Goal: Consume media (video, audio)

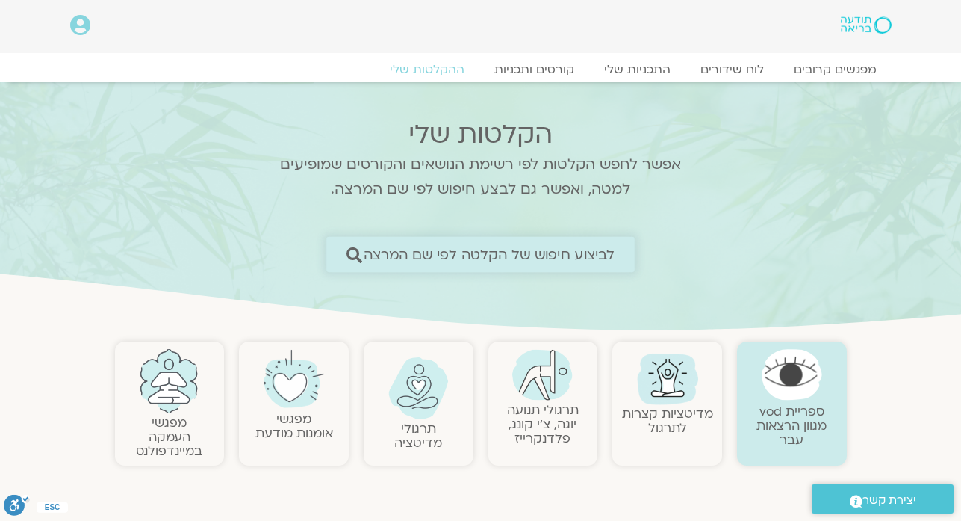
click at [546, 262] on span "לביצוע חיפוש של הקלטה לפי שם המרצה" at bounding box center [490, 254] width 252 height 16
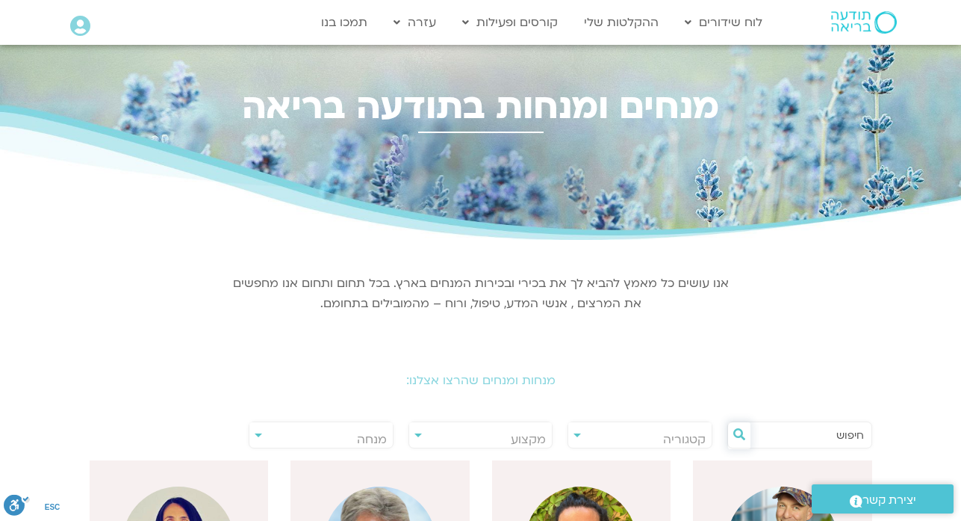
click at [740, 429] on icon at bounding box center [739, 434] width 12 height 12
click at [786, 436] on input "text" at bounding box center [808, 434] width 114 height 25
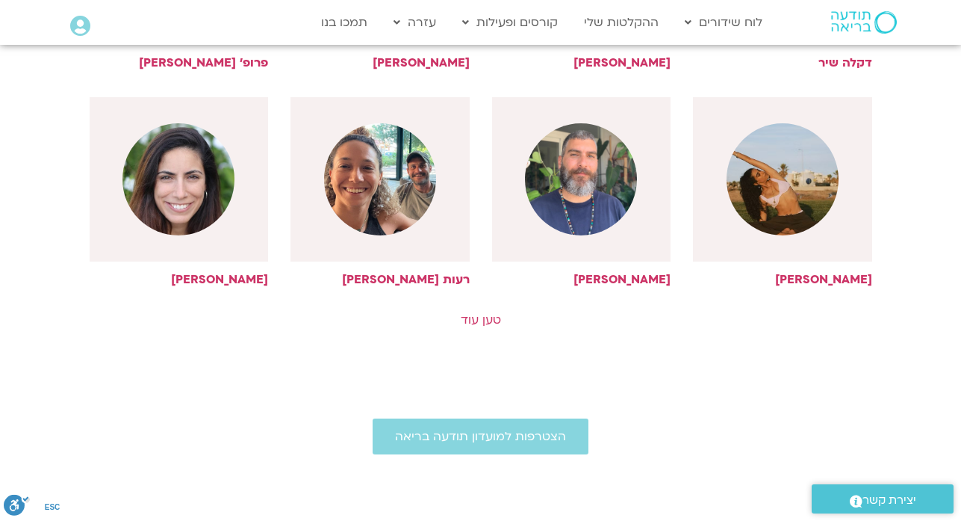
scroll to position [827, 0]
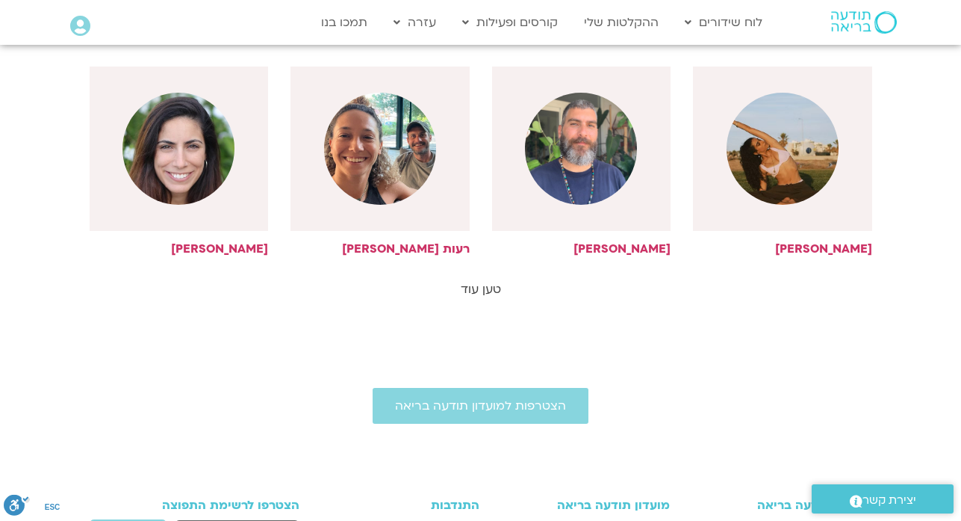
click at [488, 289] on link "טען עוד" at bounding box center [481, 289] width 40 height 16
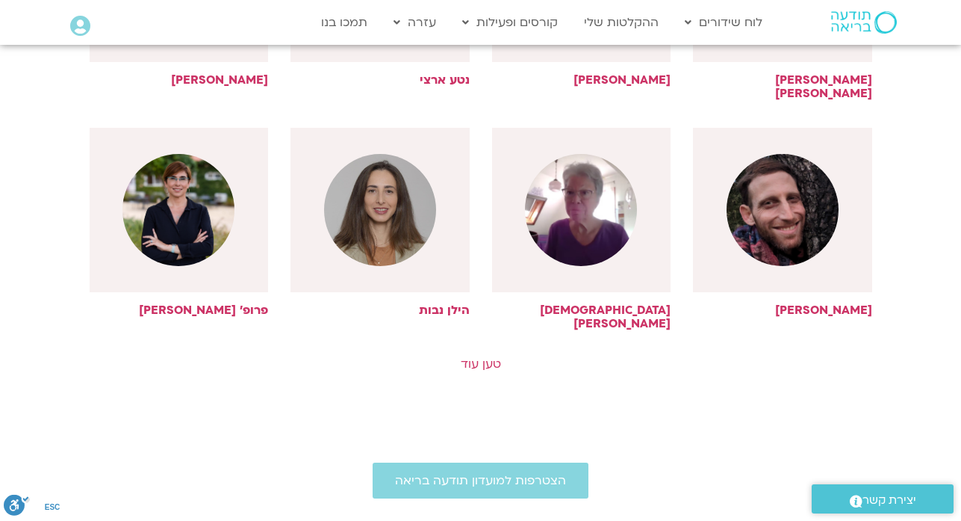
scroll to position [1454, 0]
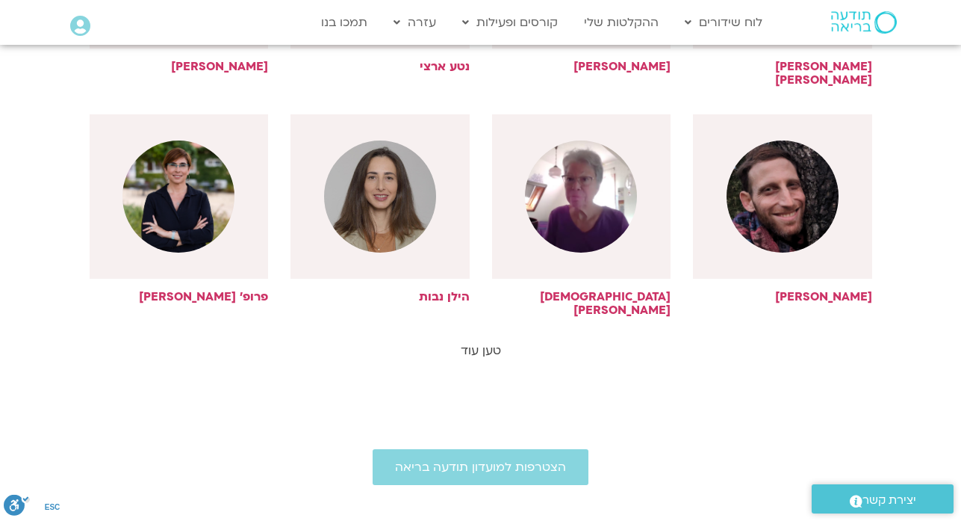
click at [473, 342] on link "טען עוד" at bounding box center [481, 350] width 40 height 16
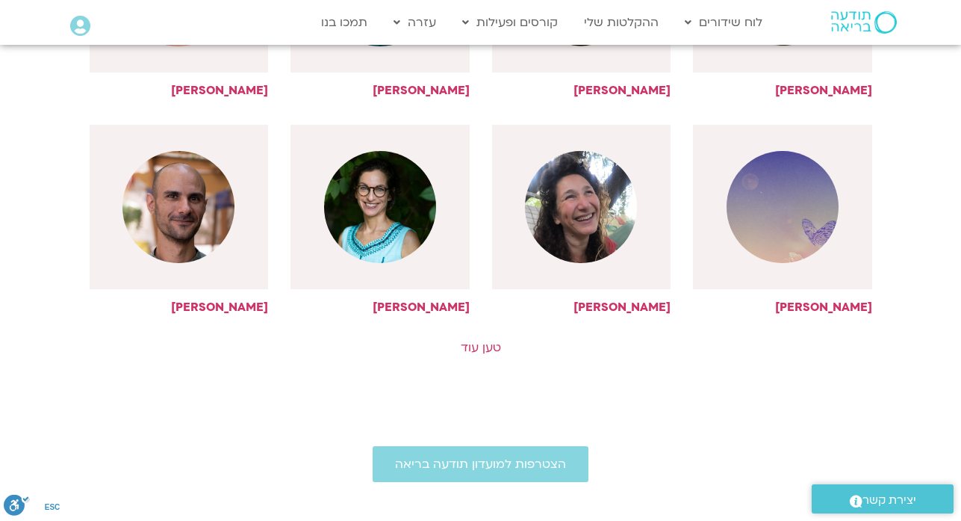
scroll to position [2111, 0]
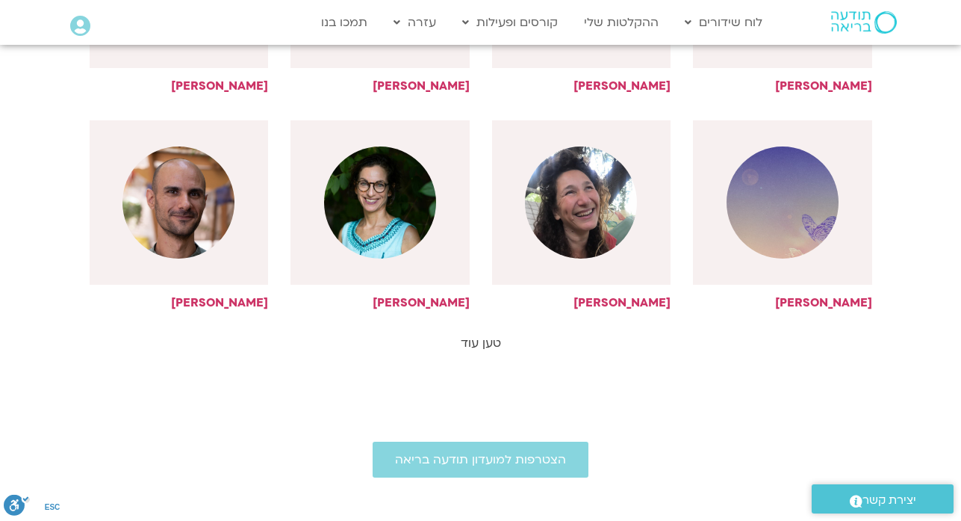
click at [494, 335] on link "טען עוד" at bounding box center [481, 343] width 40 height 16
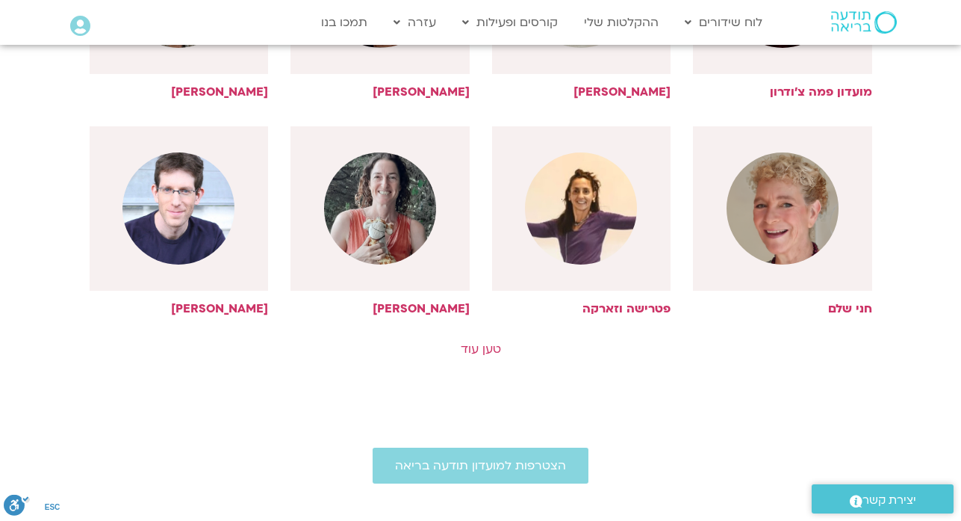
scroll to position [2798, 0]
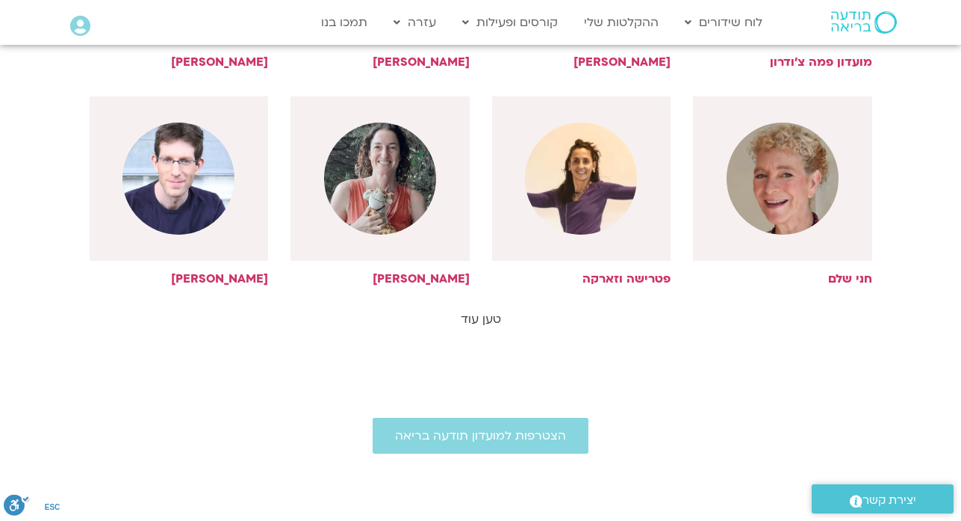
click at [493, 311] on link "טען עוד" at bounding box center [481, 319] width 40 height 16
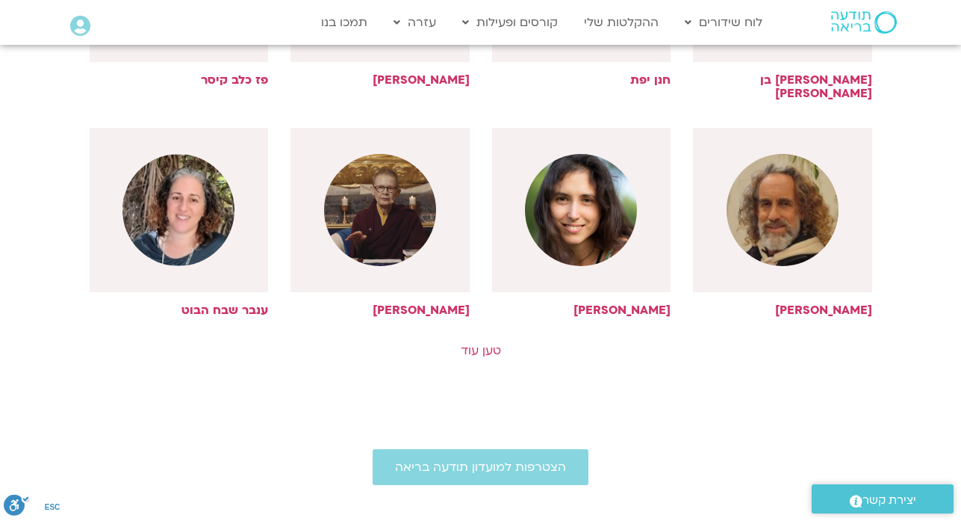
scroll to position [3456, 0]
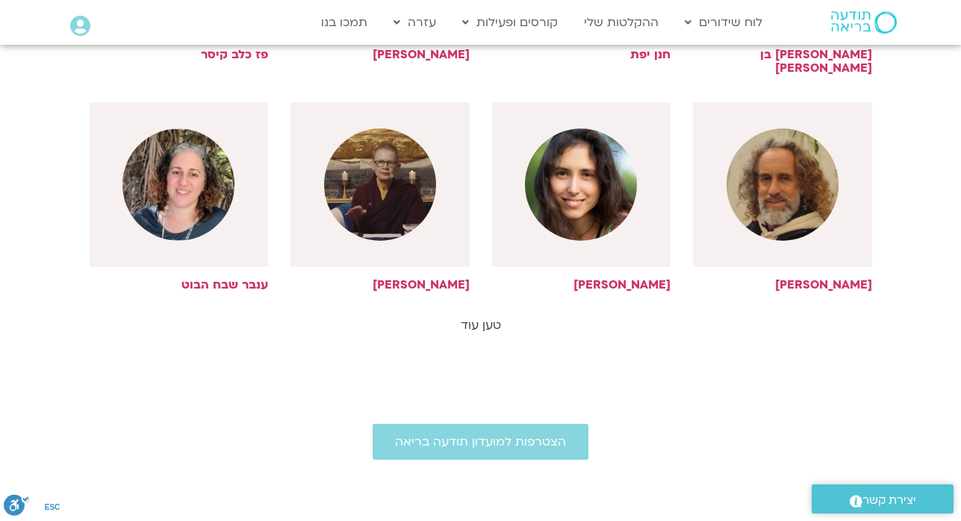
click at [479, 317] on link "טען עוד" at bounding box center [481, 325] width 40 height 16
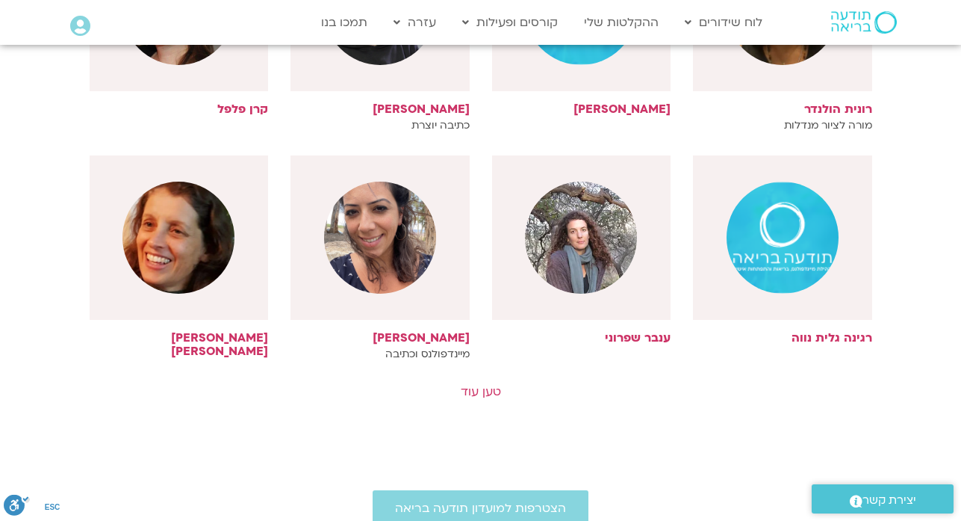
scroll to position [4083, 0]
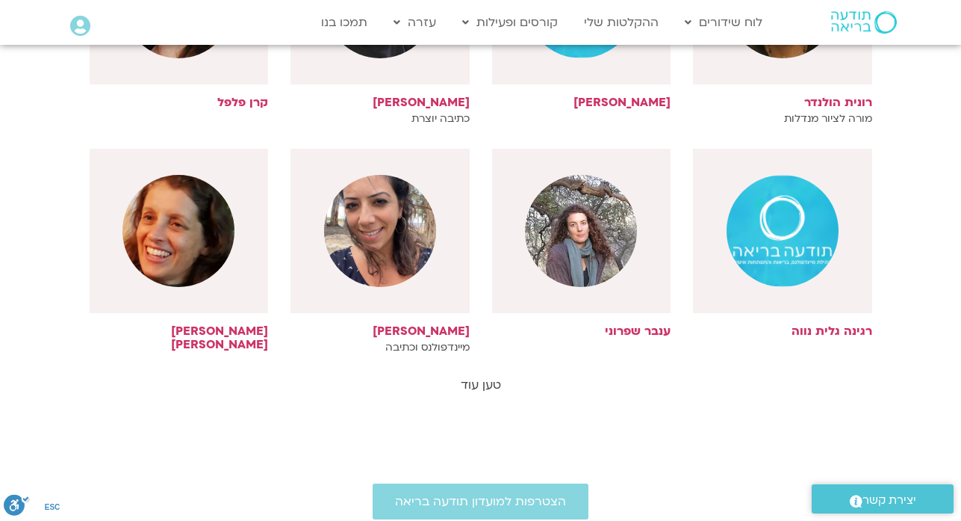
click at [480, 376] on link "טען עוד" at bounding box center [481, 384] width 40 height 16
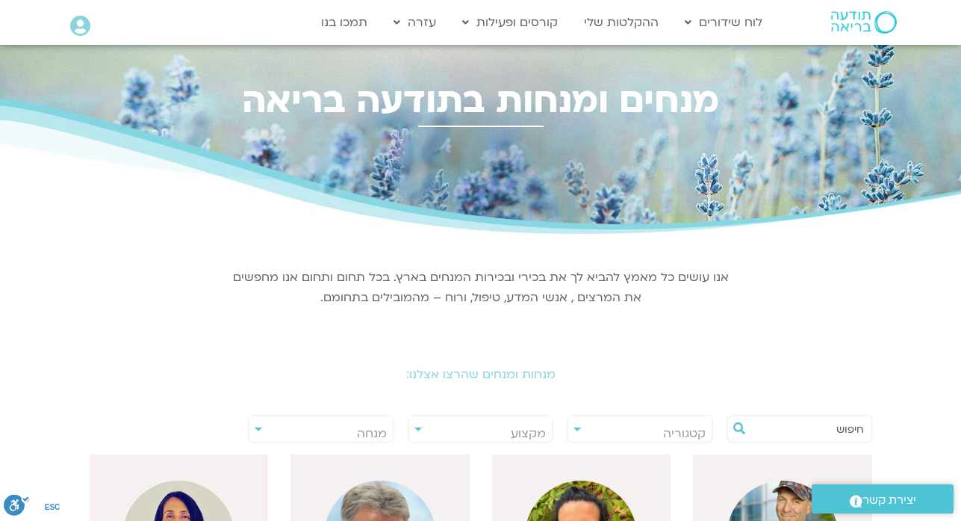
scroll to position [0, 0]
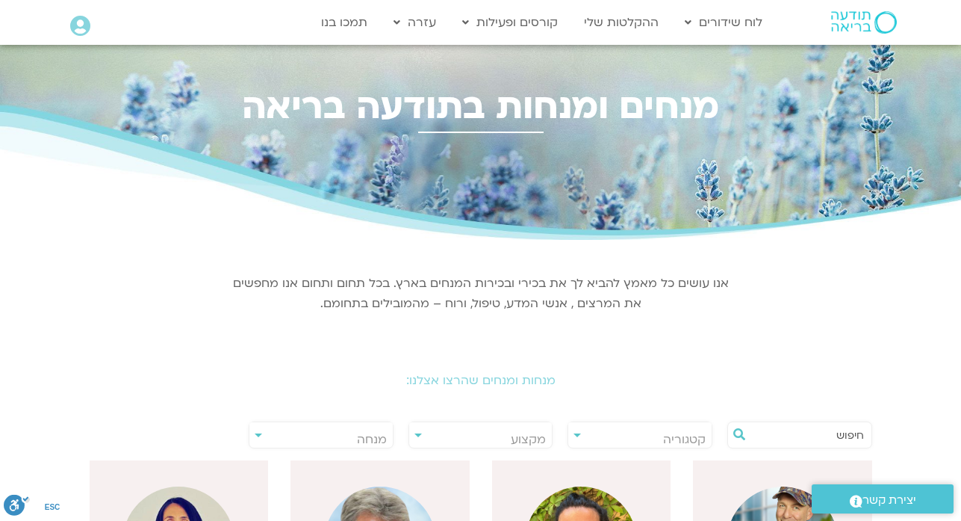
click at [842, 435] on input "text" at bounding box center [808, 434] width 114 height 25
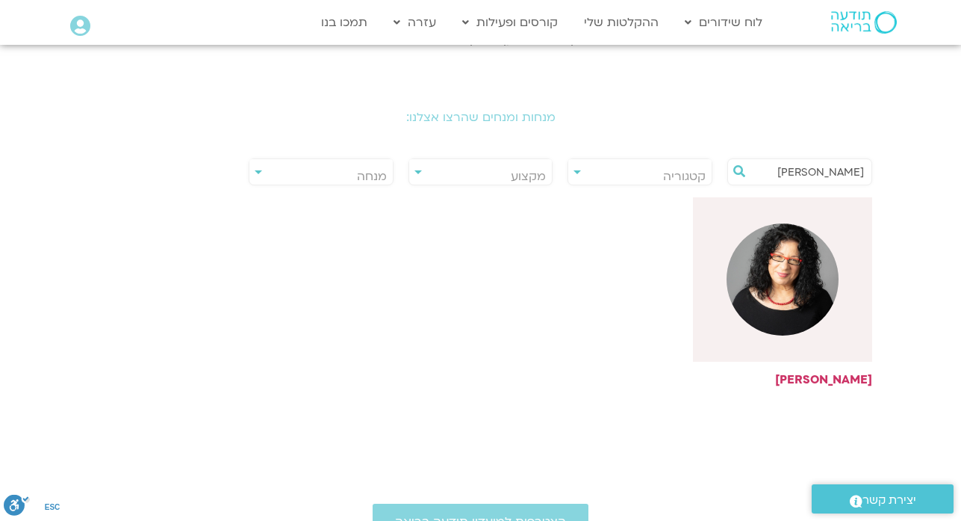
scroll to position [269, 0]
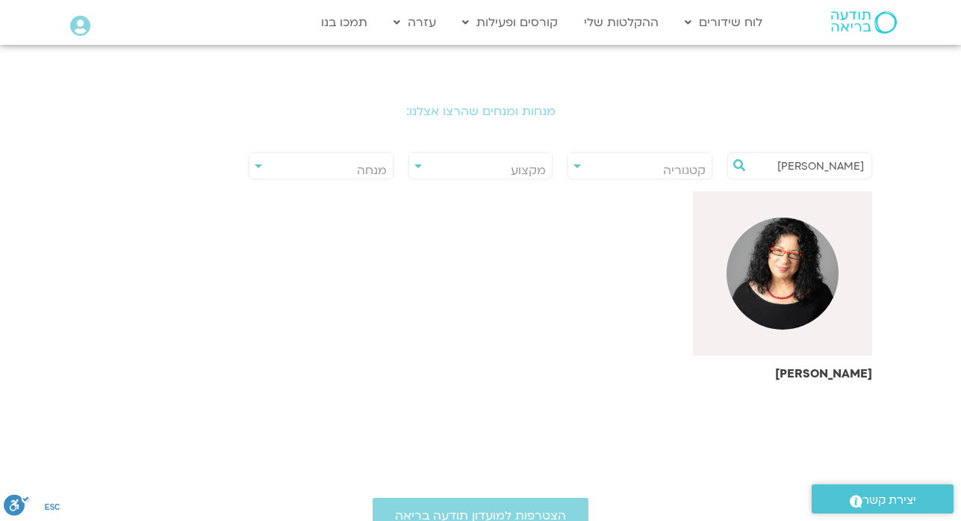
type input "ארנינה"
click at [835, 371] on h6 "[PERSON_NAME]" at bounding box center [782, 373] width 179 height 13
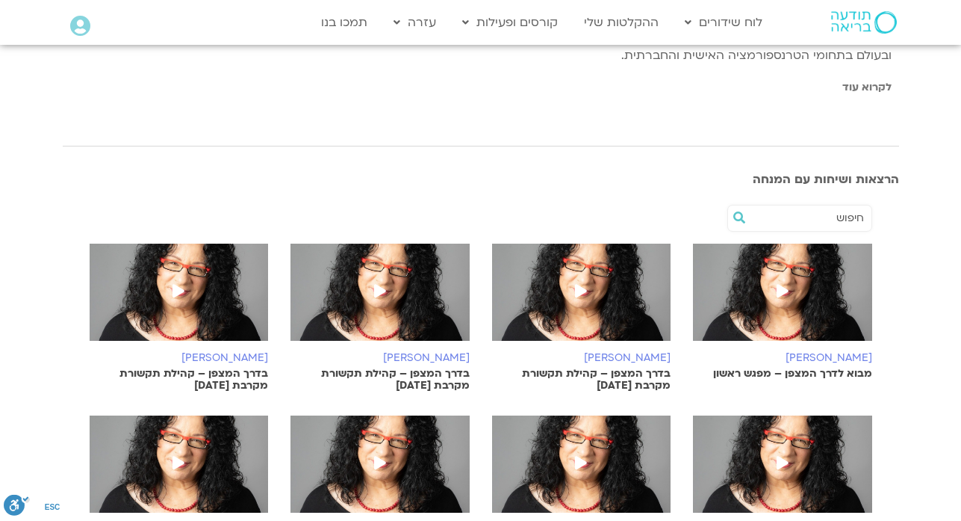
scroll to position [418, 0]
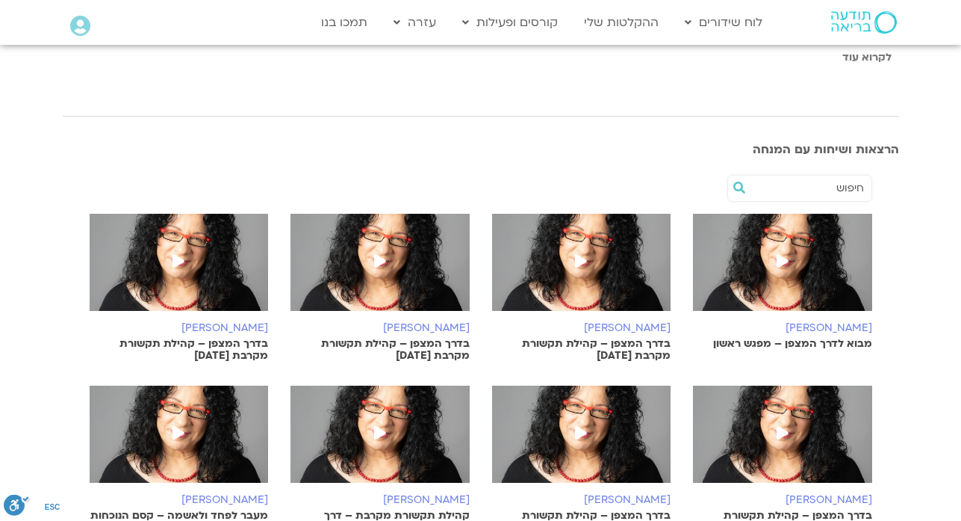
click at [764, 268] on img at bounding box center [782, 270] width 179 height 112
